Goal: Check status: Check status

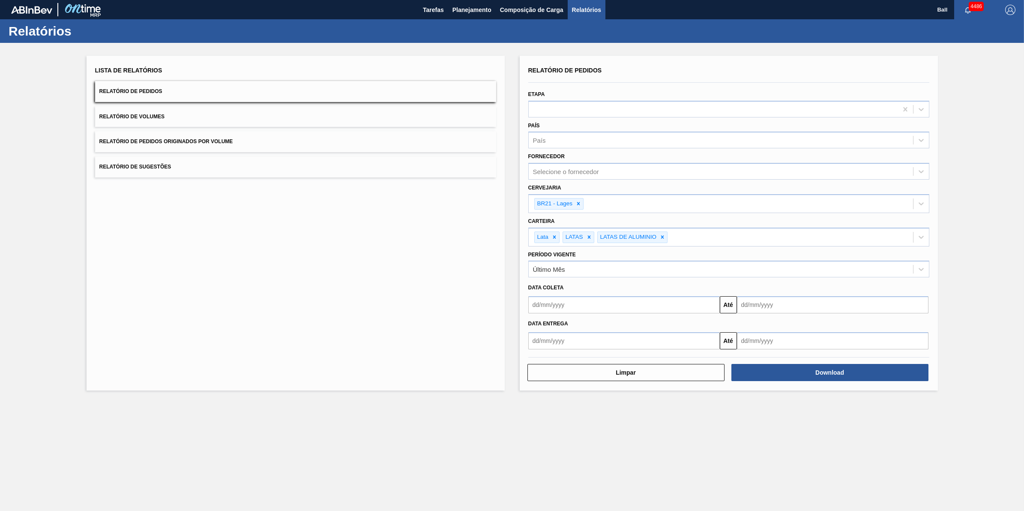
click at [573, 12] on span "Relatórios" at bounding box center [586, 10] width 29 height 10
click at [155, 120] on button "Relatório de Volumes" at bounding box center [295, 116] width 401 height 21
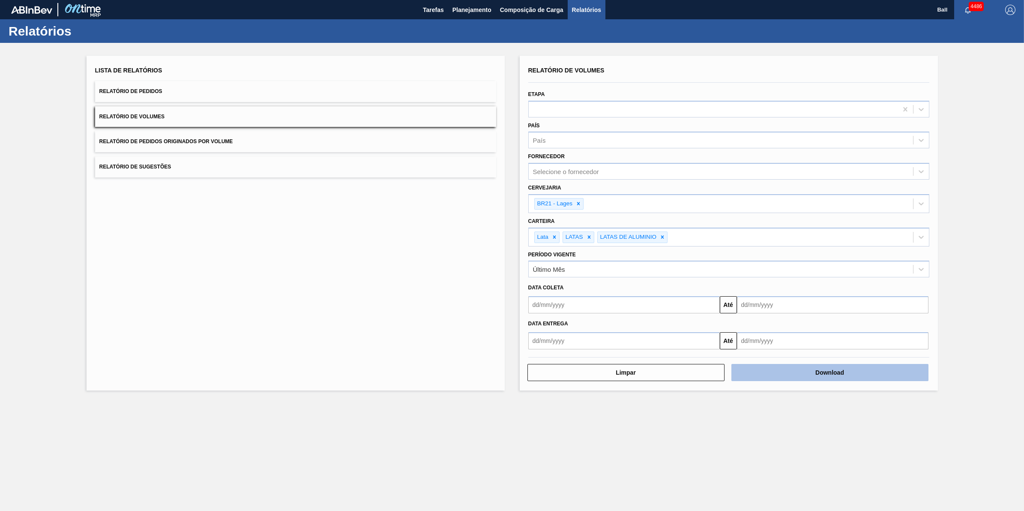
click at [828, 371] on button "Download" at bounding box center [829, 372] width 197 height 17
click at [461, 12] on span "Planejamento" at bounding box center [471, 10] width 39 height 10
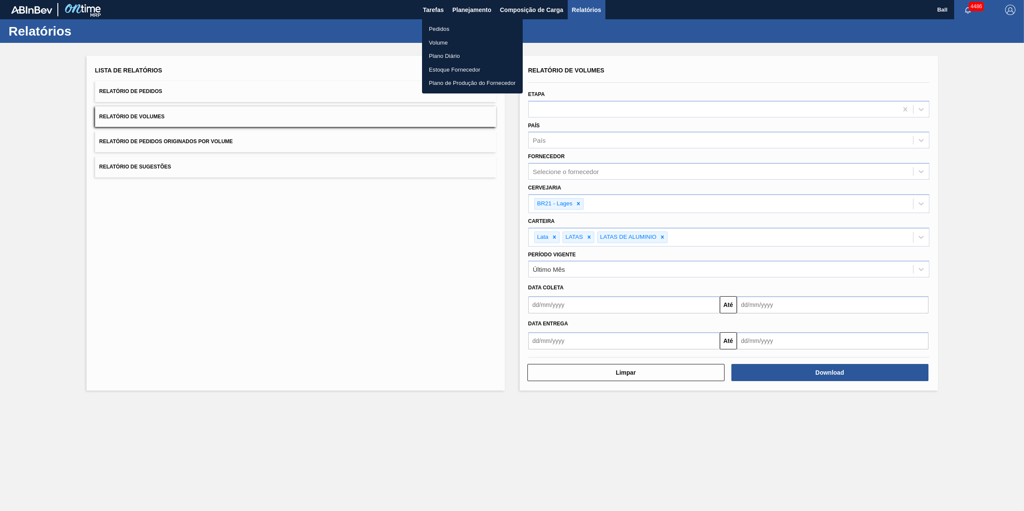
click at [455, 43] on li "Volume" at bounding box center [472, 43] width 101 height 14
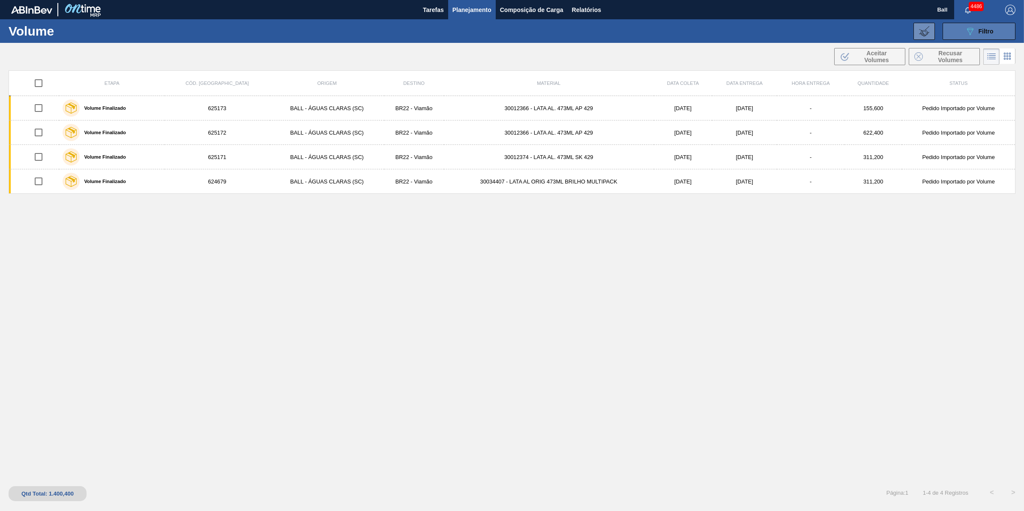
click at [981, 30] on span "Filtro" at bounding box center [985, 31] width 15 height 7
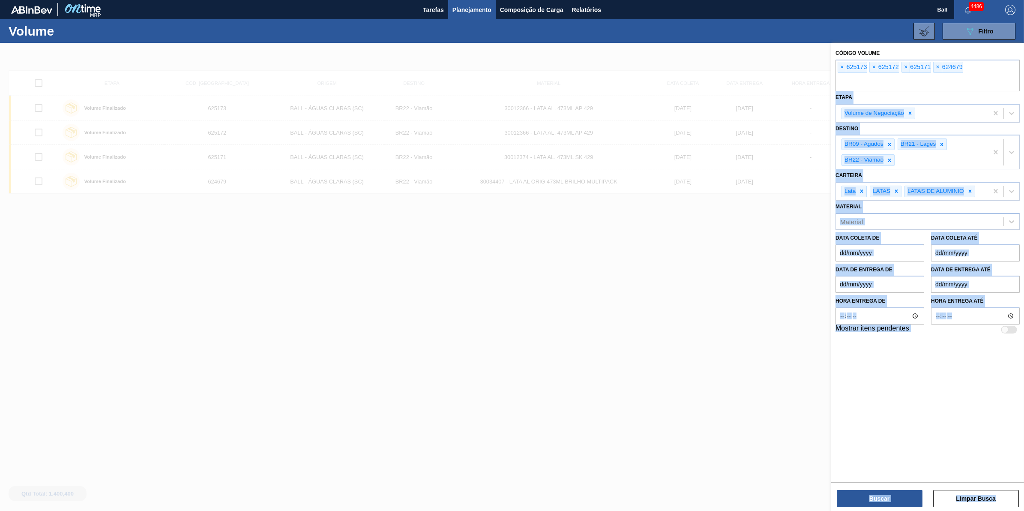
drag, startPoint x: 972, startPoint y: 67, endPoint x: 680, endPoint y: 54, distance: 292.9
click at [831, 54] on div "Código Volume × 625173 × 625172 × 625171 × 624679 Etapa Volume de Negociação De…" at bounding box center [927, 298] width 193 height 511
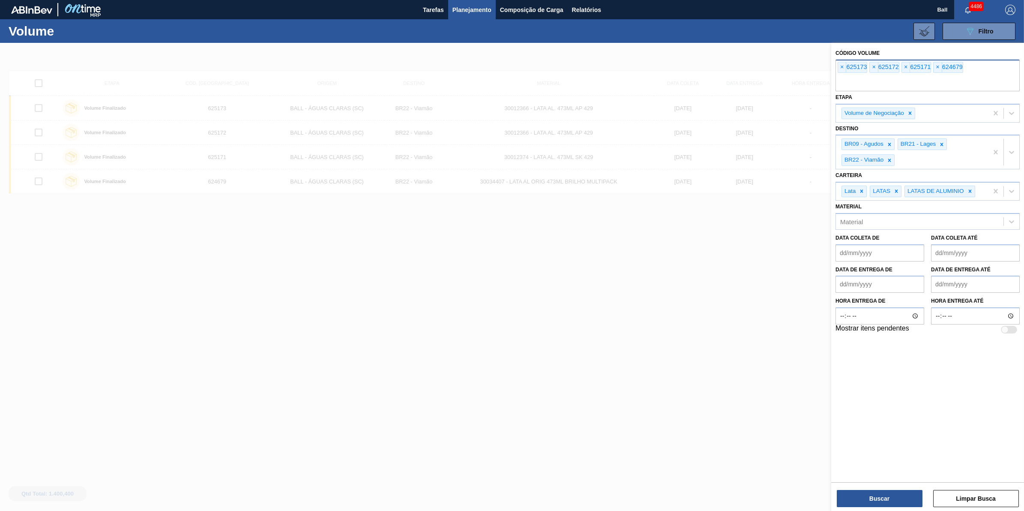
click at [965, 82] on input "text" at bounding box center [927, 83] width 184 height 16
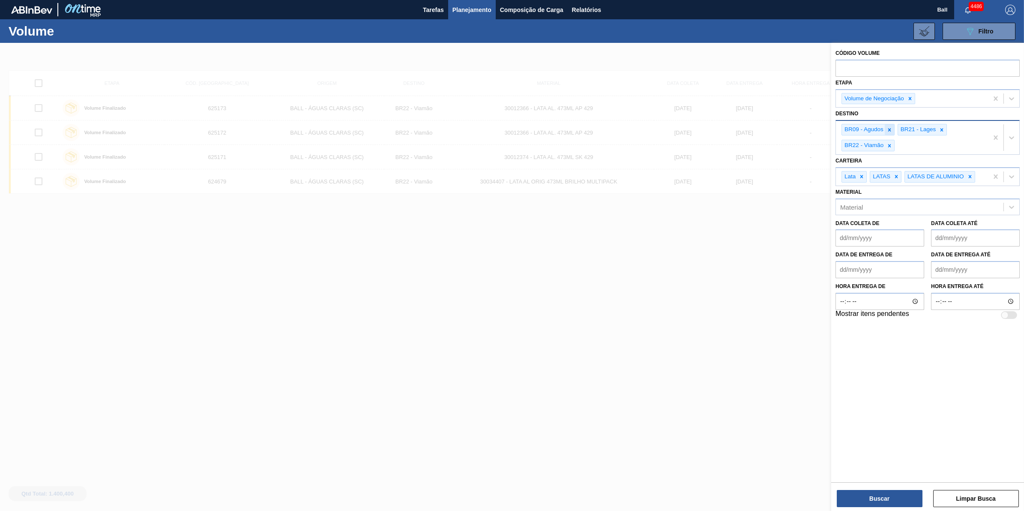
click at [888, 128] on icon at bounding box center [889, 130] width 6 height 6
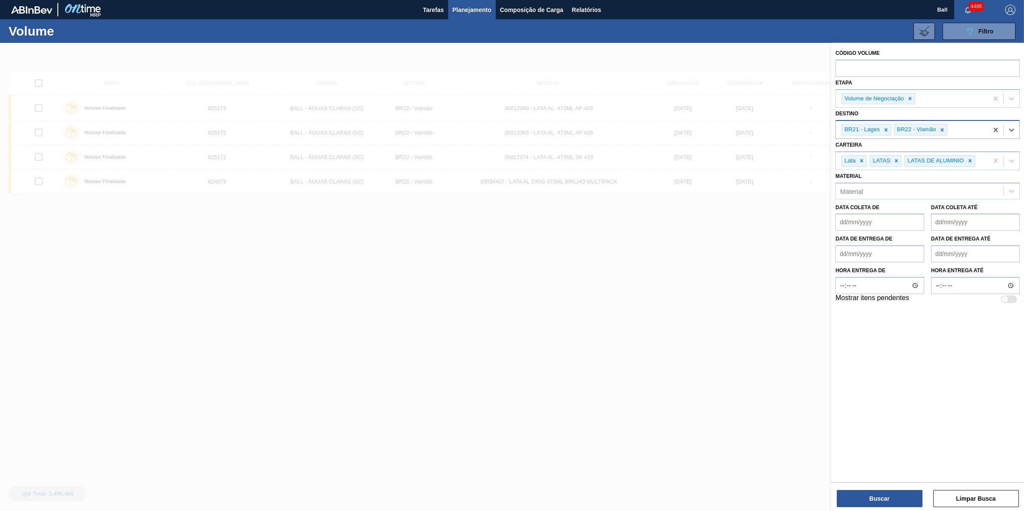
drag, startPoint x: 885, startPoint y: 130, endPoint x: 930, endPoint y: 129, distance: 45.0
click at [930, 129] on div "BR21 - Lages BR22 - Viamão" at bounding box center [912, 130] width 152 height 18
click at [941, 130] on icon at bounding box center [942, 129] width 3 height 3
click at [882, 497] on button "Buscar" at bounding box center [880, 498] width 86 height 17
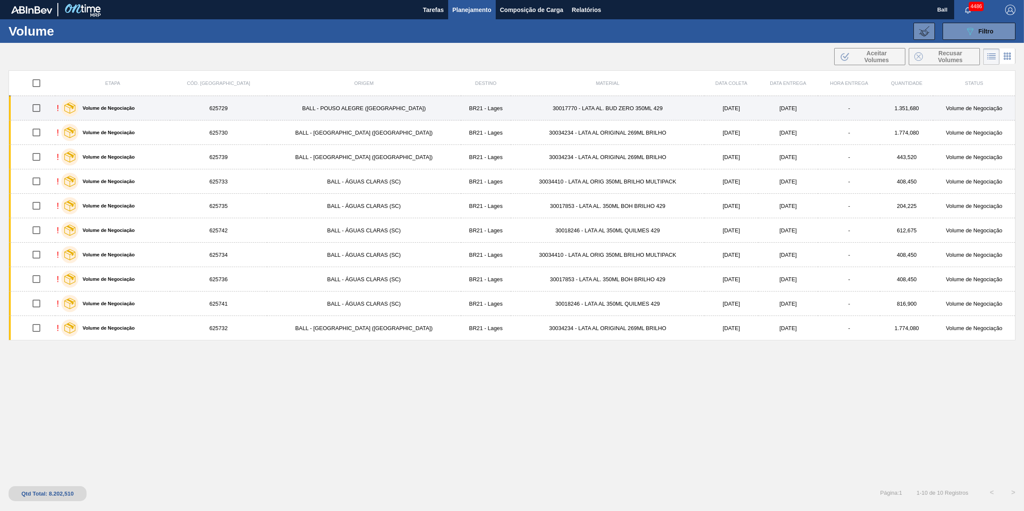
click at [169, 107] on div "! Volume de Negociação" at bounding box center [113, 107] width 112 height 21
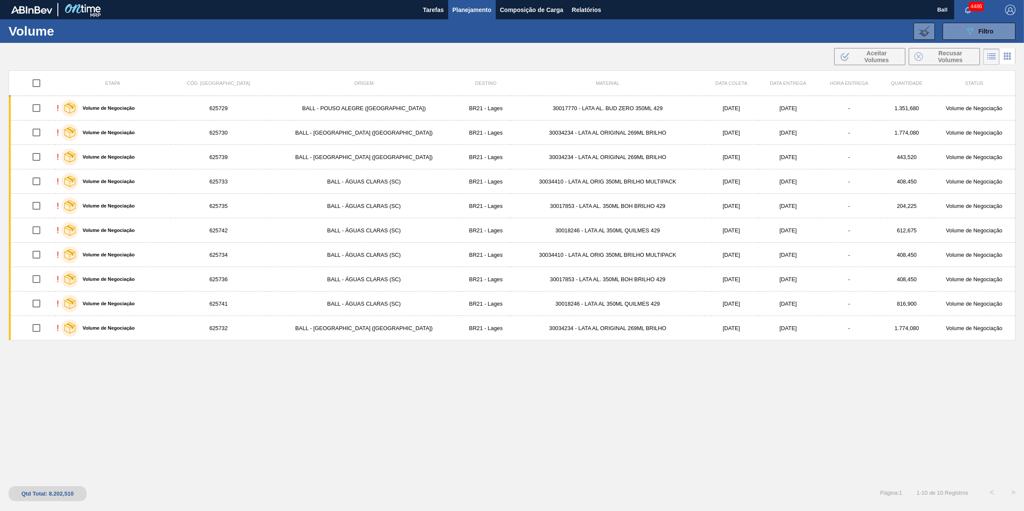
click at [393, 419] on div "Etapa Cód. Pedido Origem Destino Material Data coleta Data entrega Hora Entrega…" at bounding box center [512, 274] width 1007 height 408
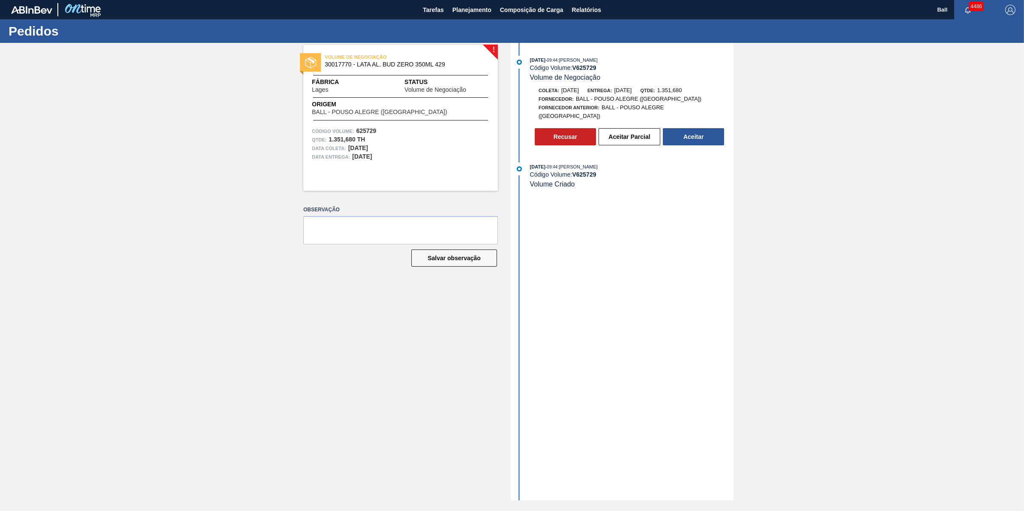
click at [793, 346] on div "! VOLUME DE NEGOCIAÇÃO 30017770 - LATA AL. BUD ZERO 350ML 429 Fábrica Lages Sta…" at bounding box center [512, 271] width 1024 height 457
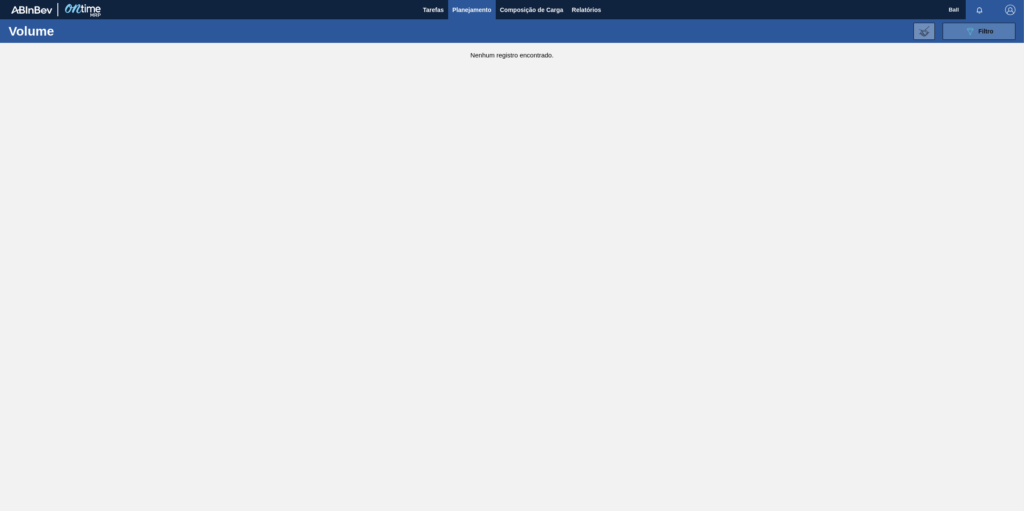
click at [990, 24] on button "089F7B8B-B2A5-4AFE-B5C0-19BA573D28AC Filtro" at bounding box center [978, 31] width 73 height 17
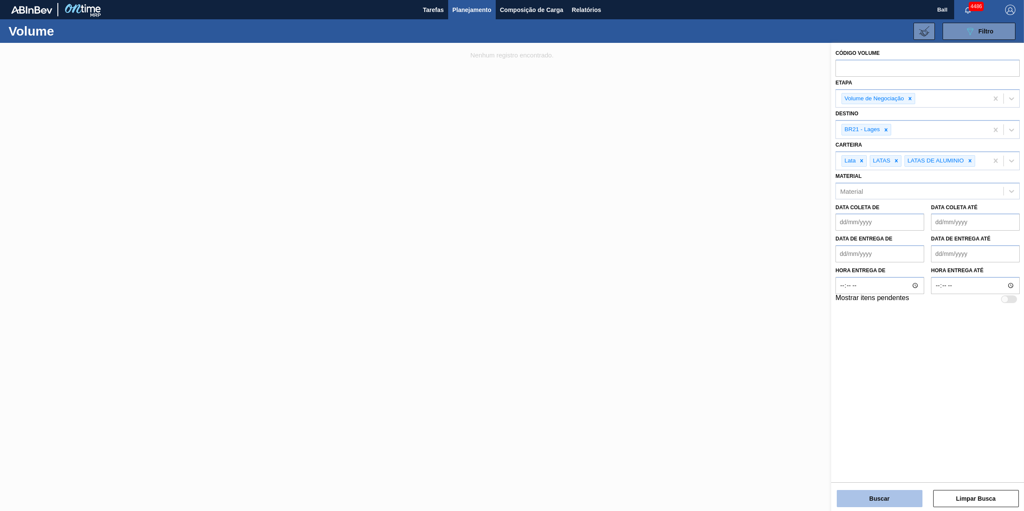
click at [892, 498] on button "Buscar" at bounding box center [880, 498] width 86 height 17
